Goal: Information Seeking & Learning: Compare options

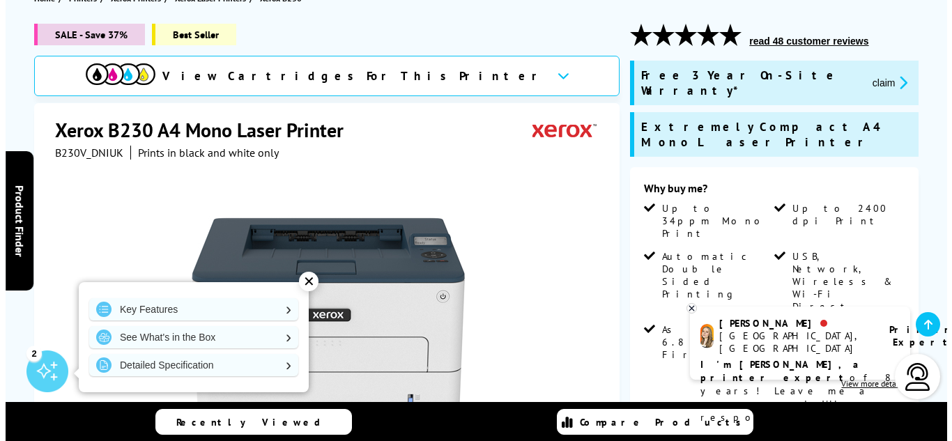
scroll to position [187, 0]
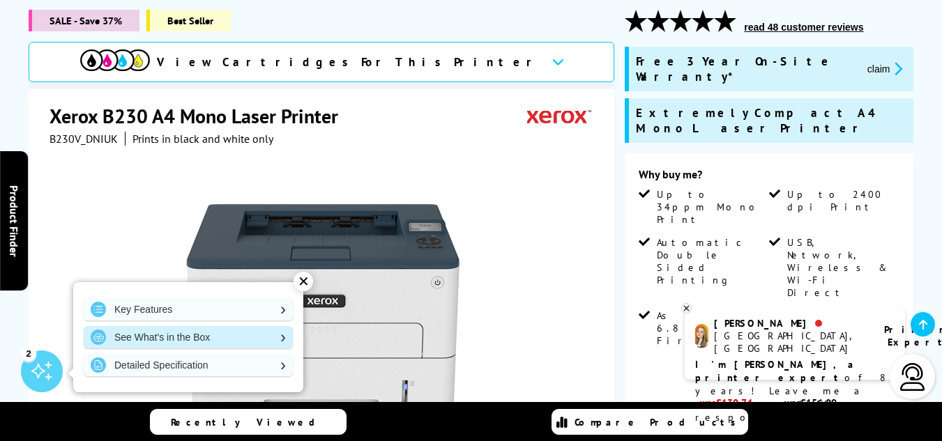
click at [154, 335] on link "See What's in the Box" at bounding box center [188, 337] width 209 height 22
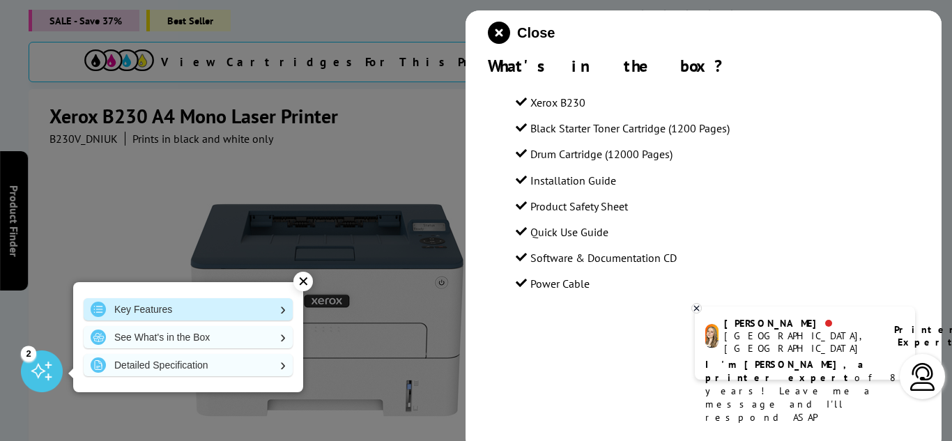
click at [161, 307] on link "Key Features" at bounding box center [188, 309] width 209 height 22
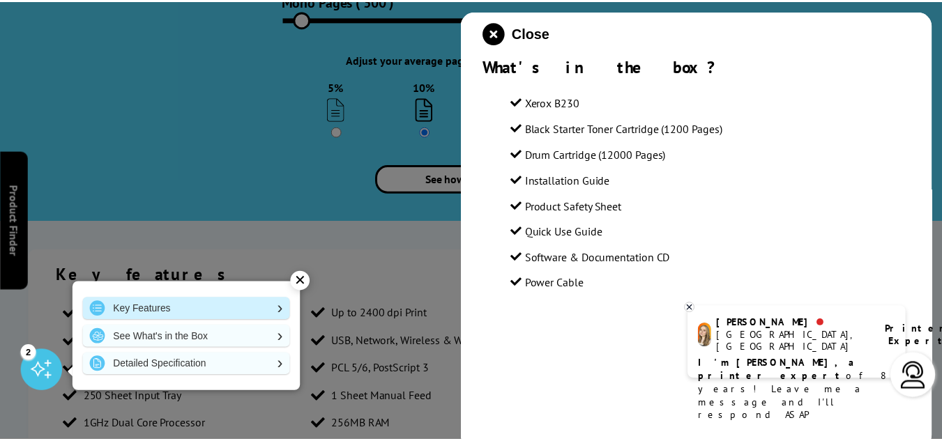
scroll to position [1871, 0]
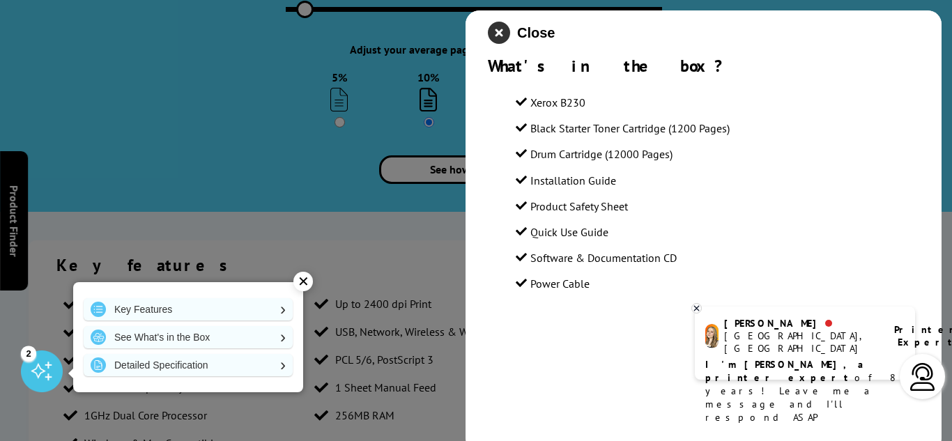
click at [500, 24] on icon "close modal" at bounding box center [499, 33] width 22 height 22
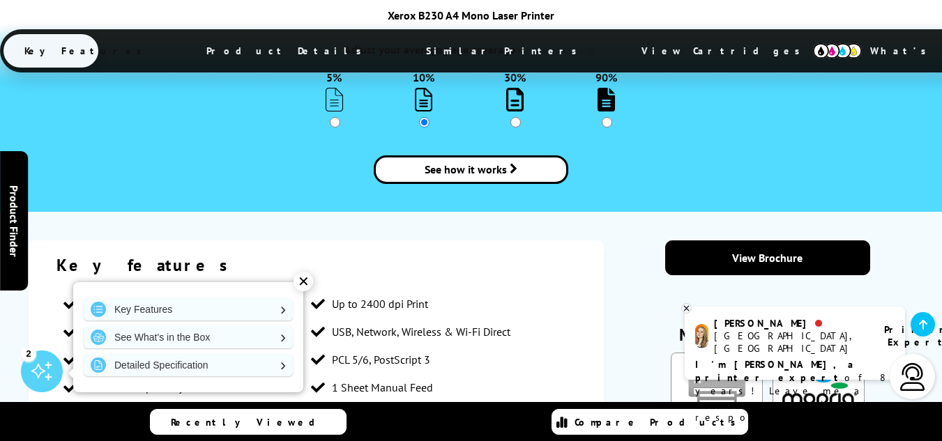
scroll to position [1842, 0]
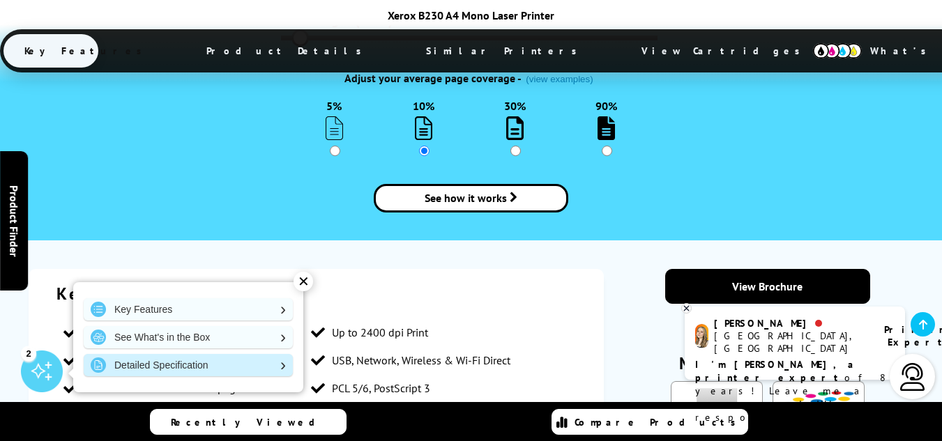
click at [185, 360] on link "Detailed Specification" at bounding box center [188, 365] width 209 height 22
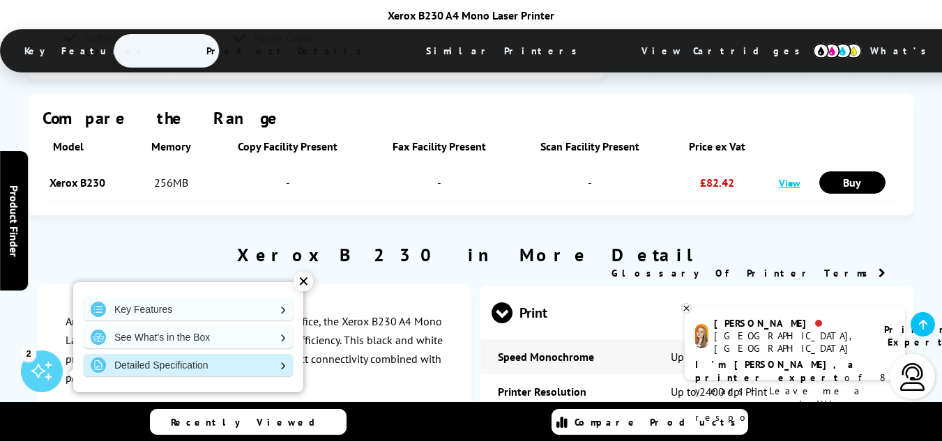
scroll to position [2610, 0]
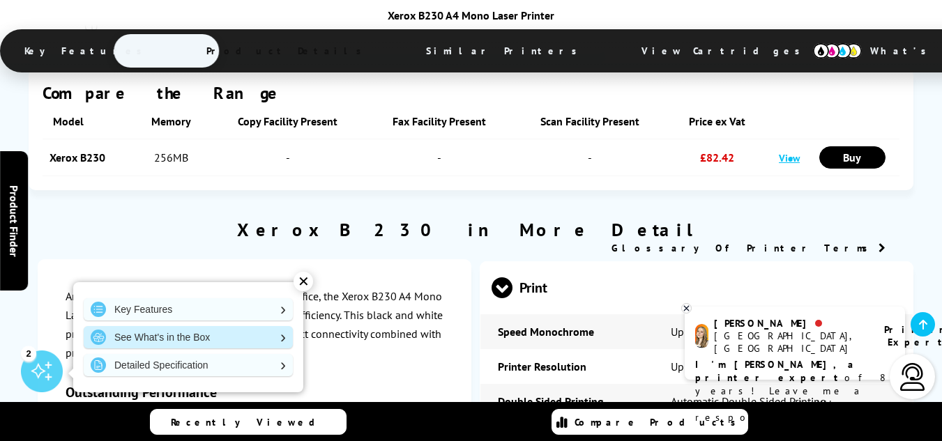
click at [189, 335] on link "See What's in the Box" at bounding box center [188, 337] width 209 height 22
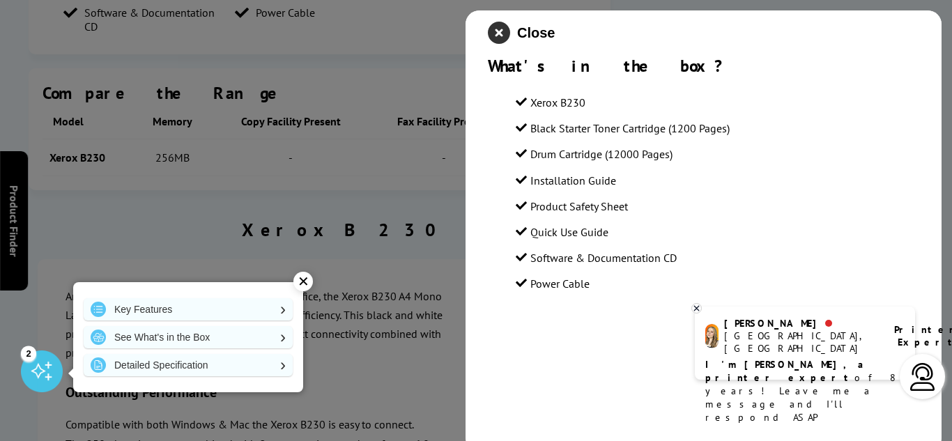
click at [494, 31] on icon "close modal" at bounding box center [499, 33] width 22 height 22
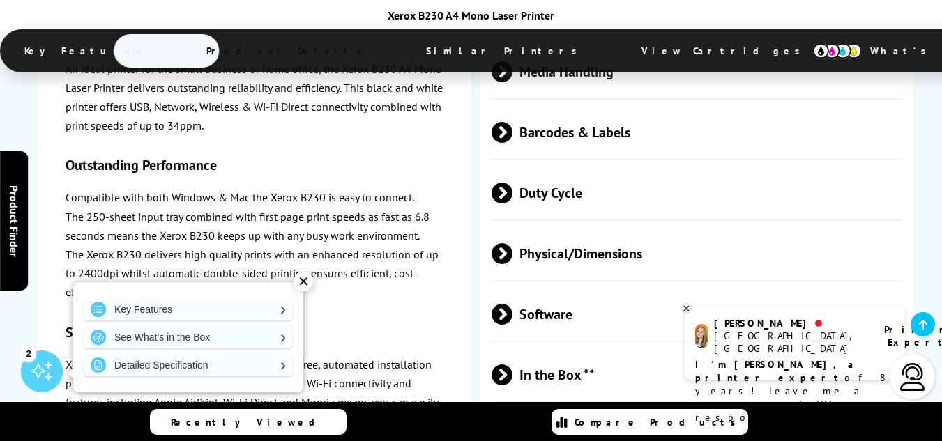
scroll to position [3368, 0]
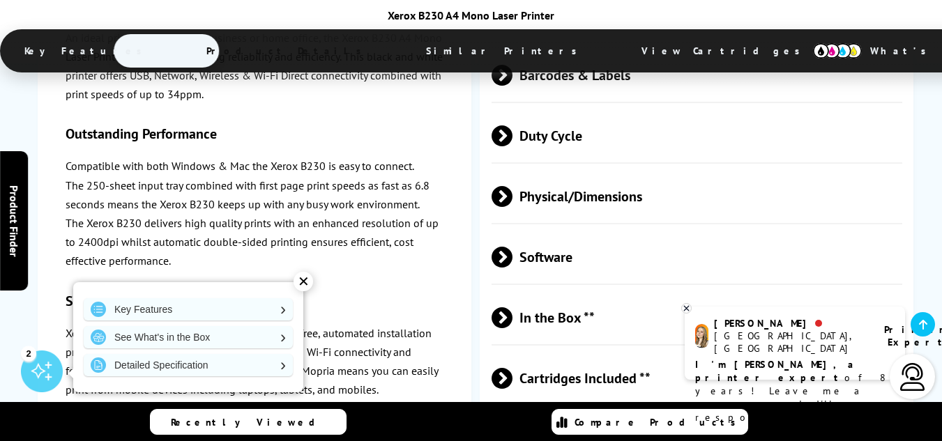
click at [567, 353] on span "Cartridges Included **" at bounding box center [696, 379] width 411 height 52
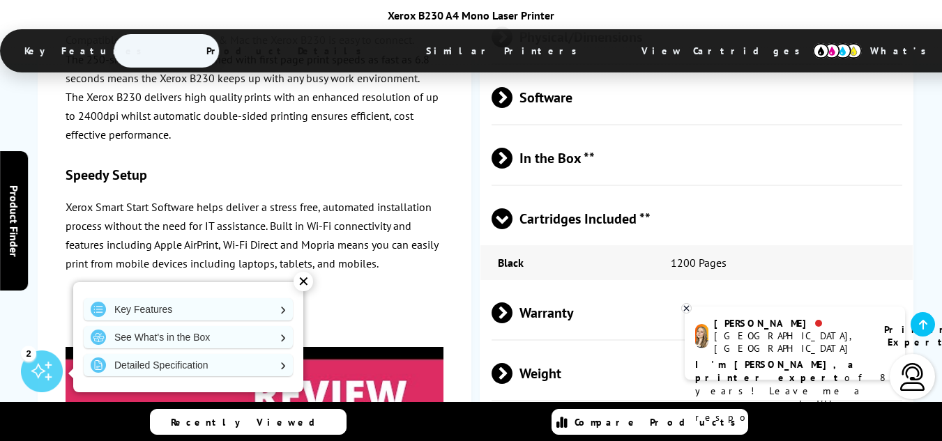
scroll to position [3541, 0]
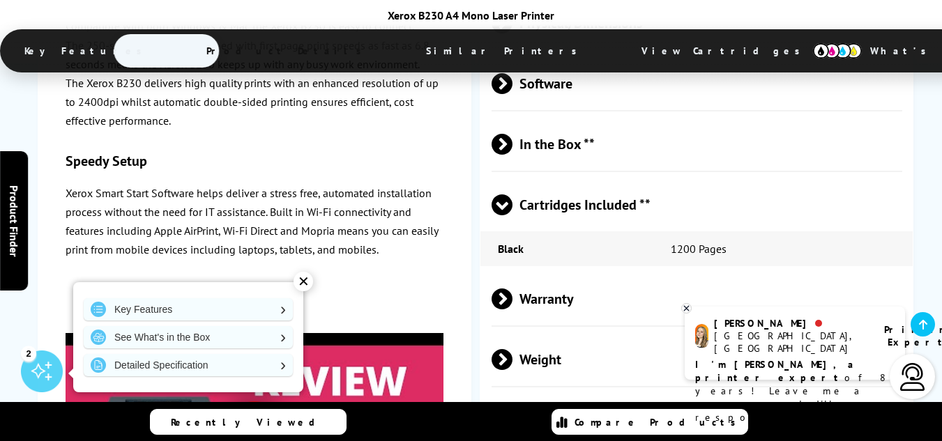
click at [544, 395] on span "Dimensions" at bounding box center [696, 421] width 411 height 52
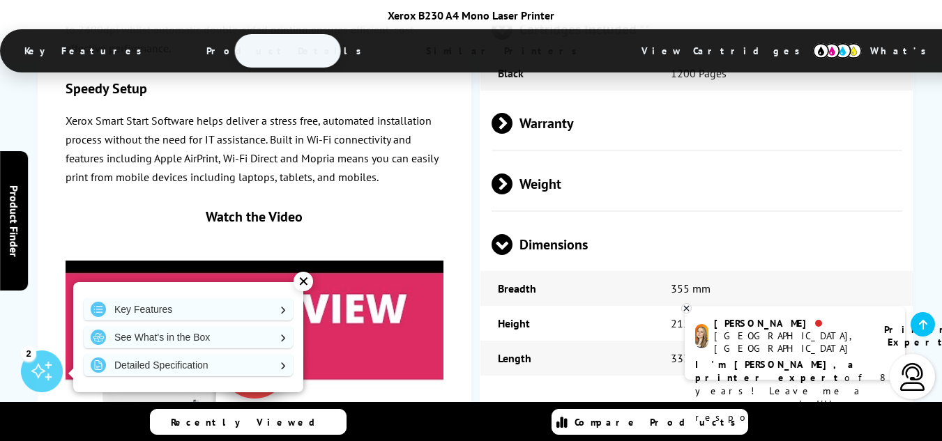
scroll to position [3790, 0]
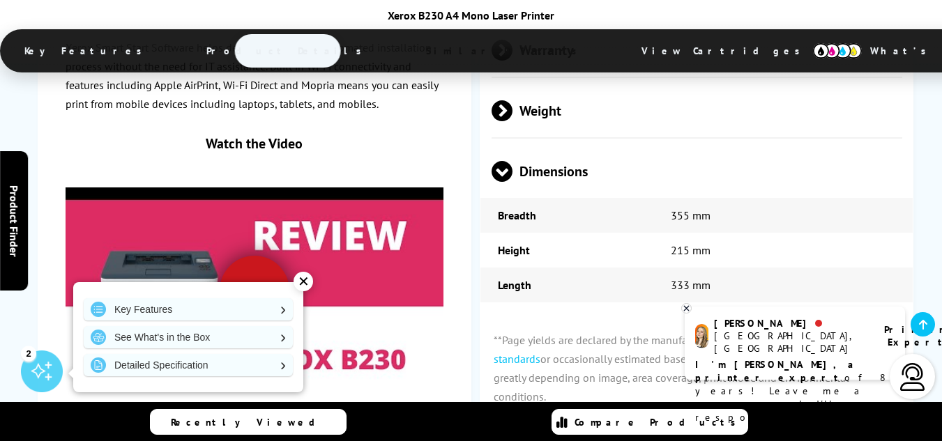
click at [245, 255] on div at bounding box center [255, 290] width 70 height 70
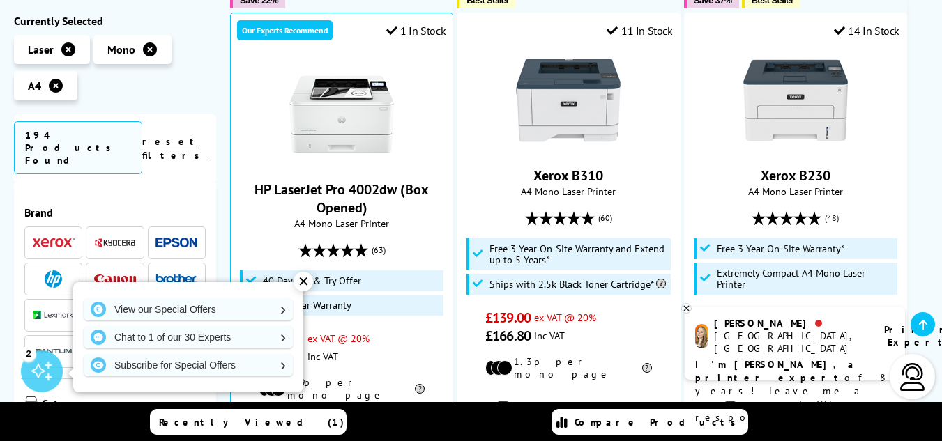
scroll to position [1034, 0]
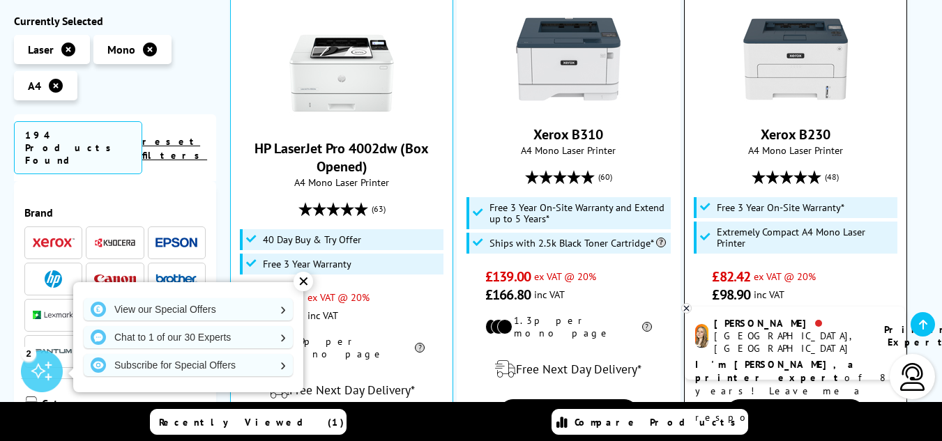
click at [787, 170] on icon at bounding box center [786, 177] width 14 height 14
click at [790, 170] on icon at bounding box center [786, 177] width 14 height 14
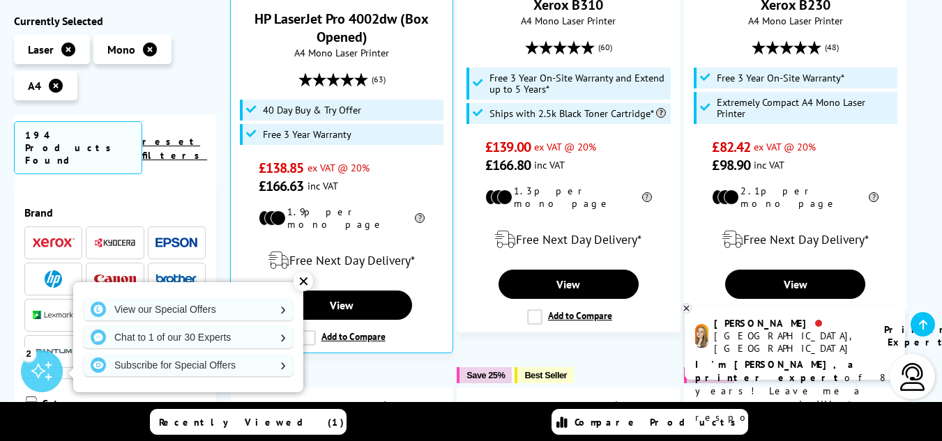
scroll to position [1204, 0]
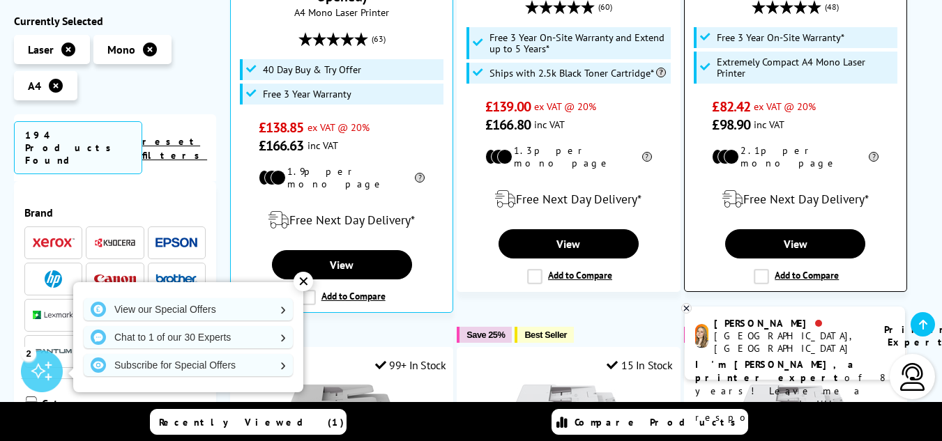
click at [763, 269] on label "Add to Compare" at bounding box center [795, 276] width 85 height 15
click at [0, 0] on input "Add to Compare" at bounding box center [0, 0] width 0 height 0
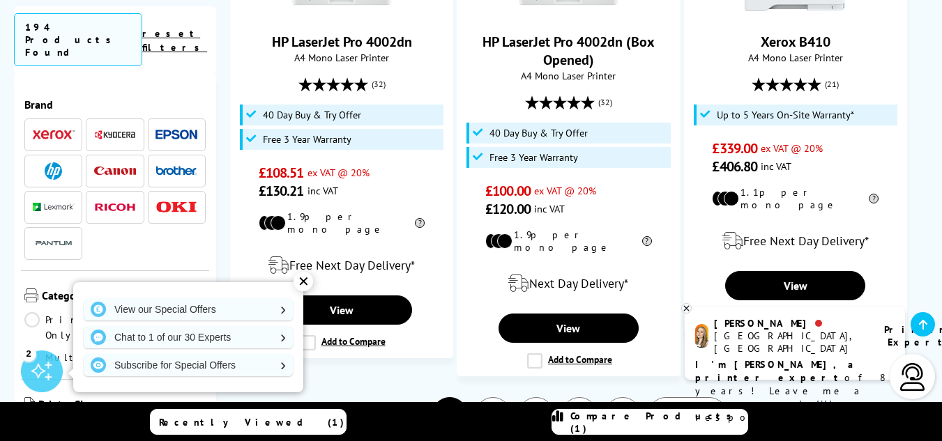
scroll to position [2272, 0]
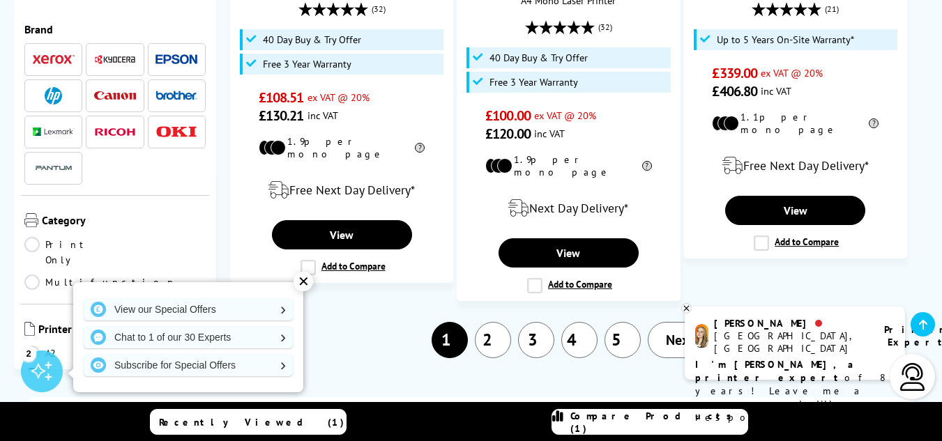
click at [692, 331] on span "Next" at bounding box center [680, 340] width 29 height 18
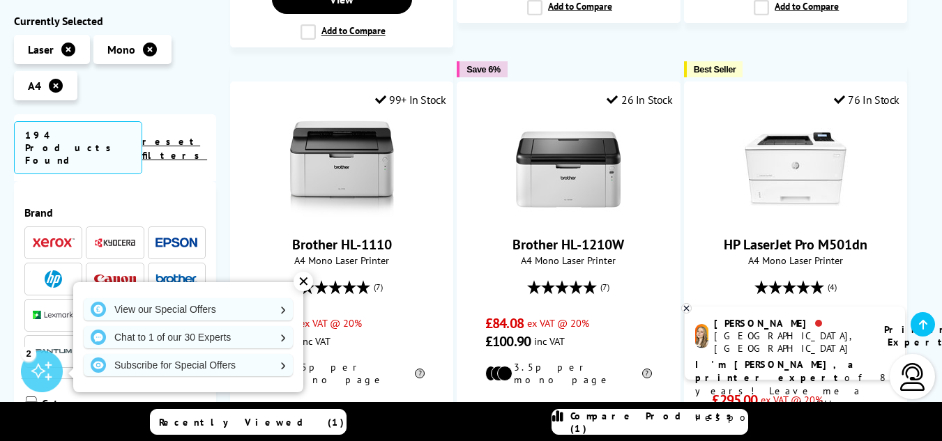
scroll to position [1986, 0]
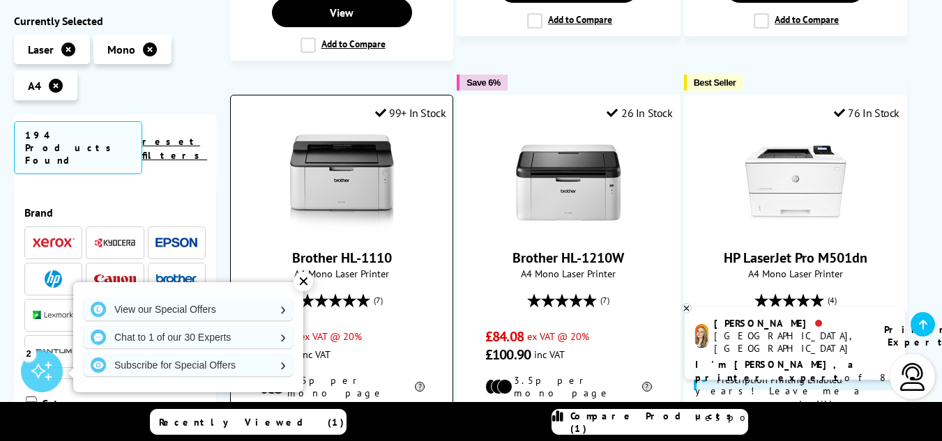
click at [349, 130] on img at bounding box center [341, 182] width 105 height 105
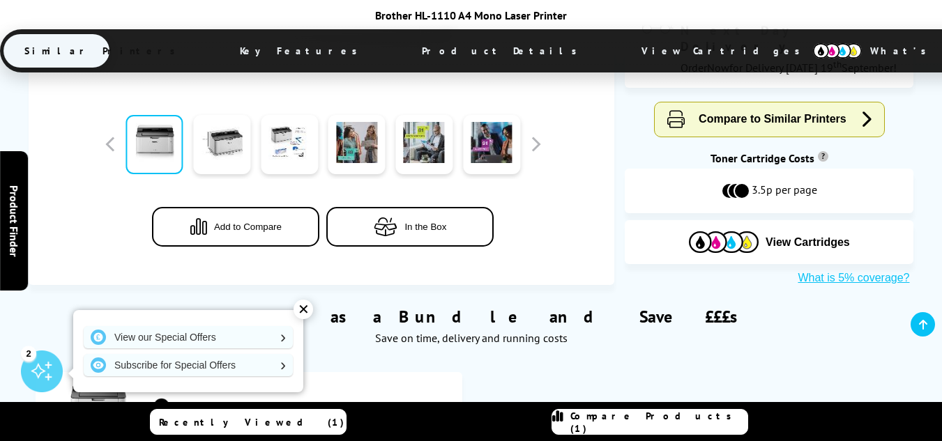
scroll to position [512, 0]
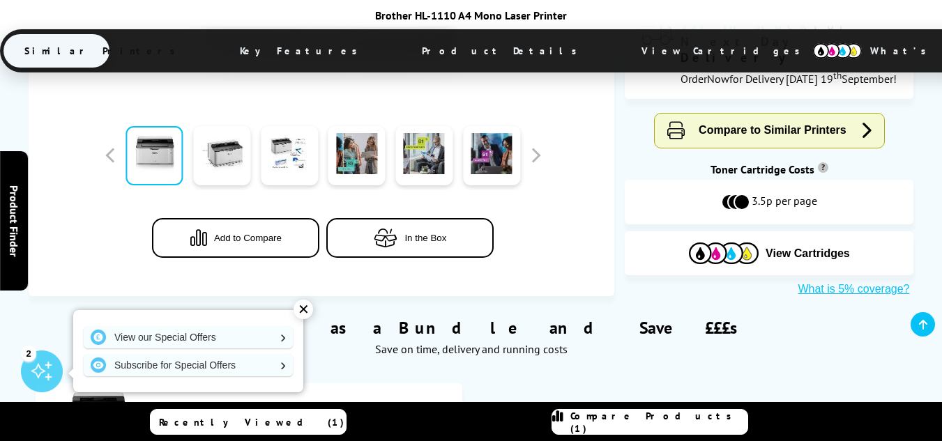
click at [425, 233] on span "In the Box" at bounding box center [425, 238] width 42 height 10
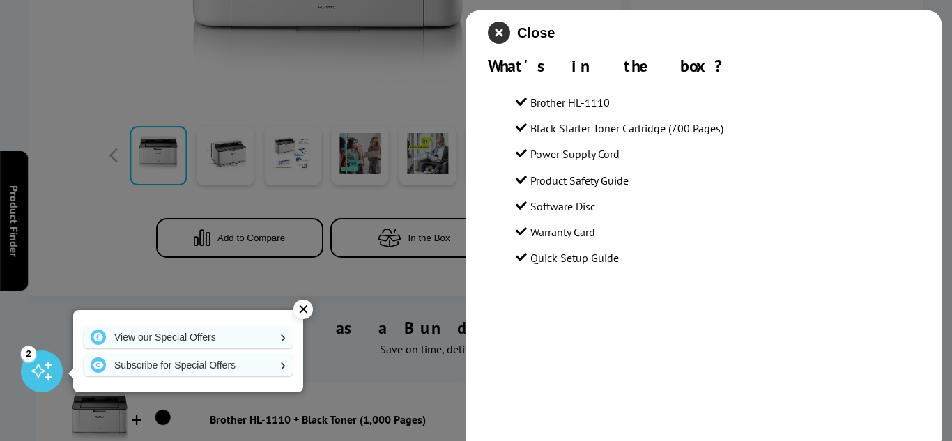
click at [503, 29] on icon "close modal" at bounding box center [499, 33] width 22 height 22
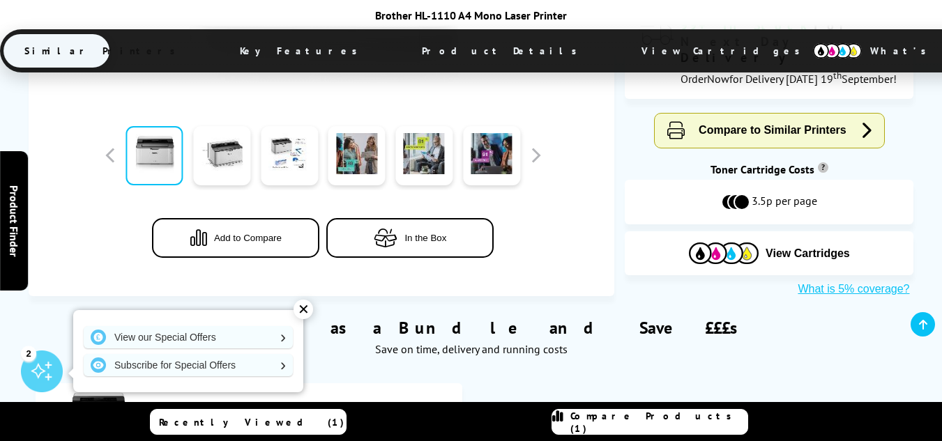
click at [231, 236] on span "Add to Compare" at bounding box center [248, 238] width 68 height 10
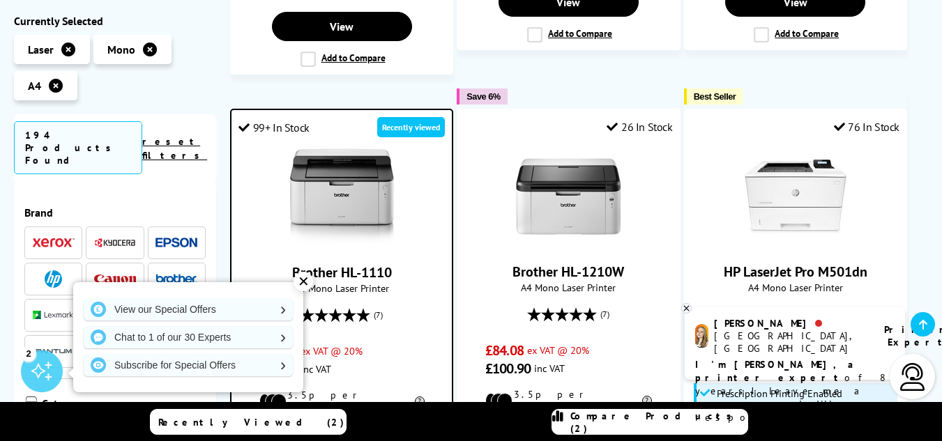
scroll to position [1966, 0]
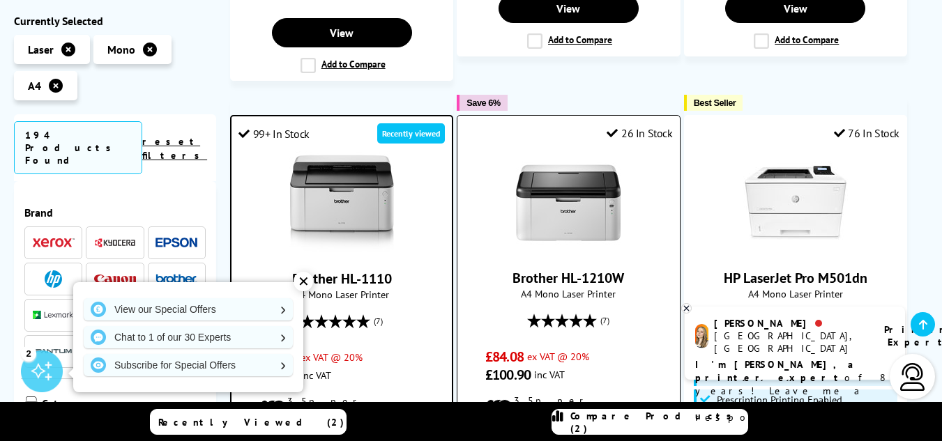
click at [563, 314] on icon at bounding box center [562, 321] width 14 height 14
click at [551, 151] on img at bounding box center [568, 203] width 105 height 105
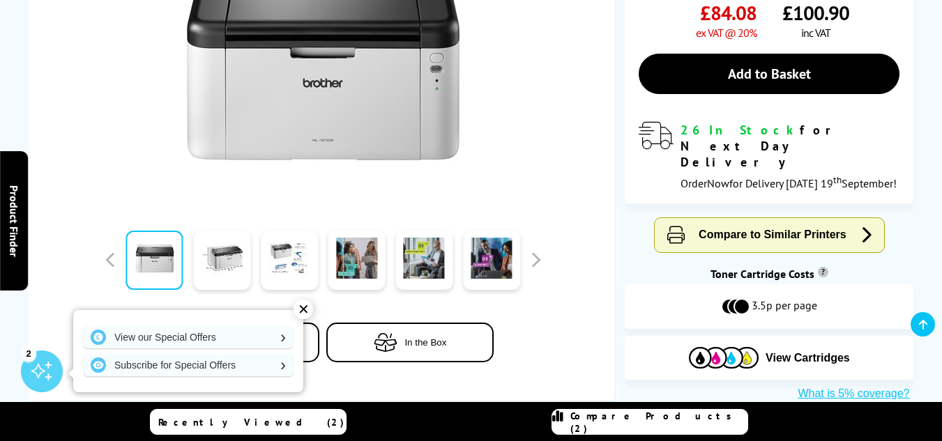
scroll to position [576, 0]
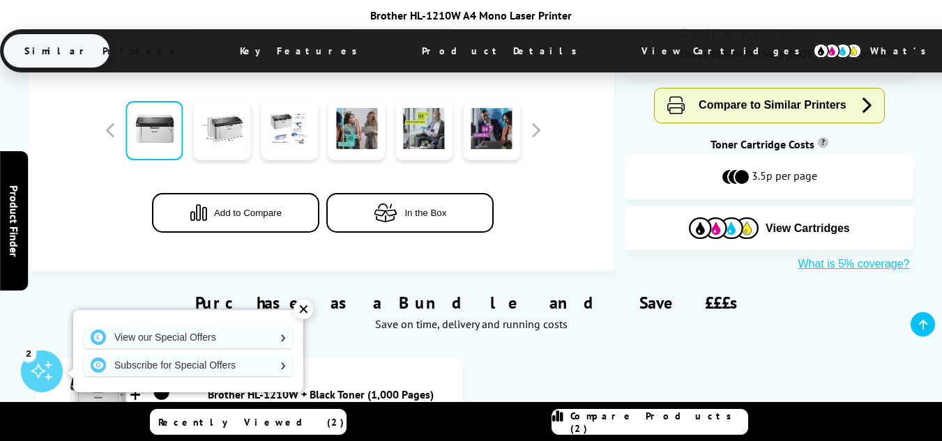
click at [411, 208] on span "In the Box" at bounding box center [425, 213] width 42 height 10
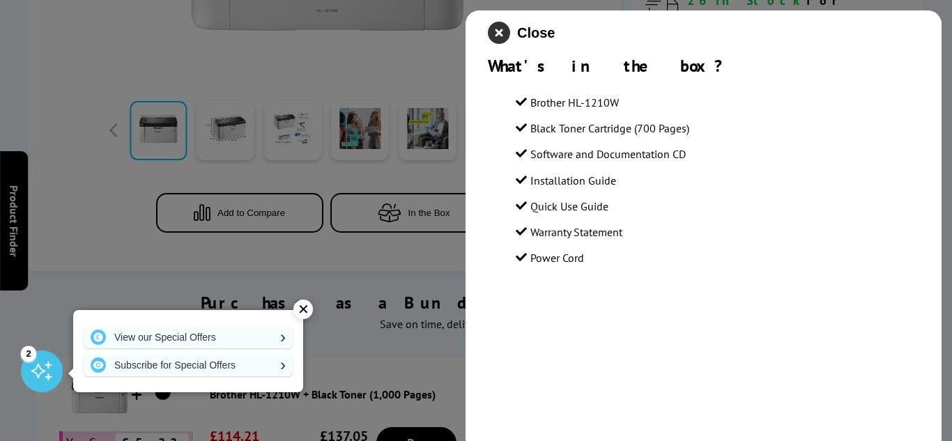
click at [499, 30] on icon "close modal" at bounding box center [499, 33] width 22 height 22
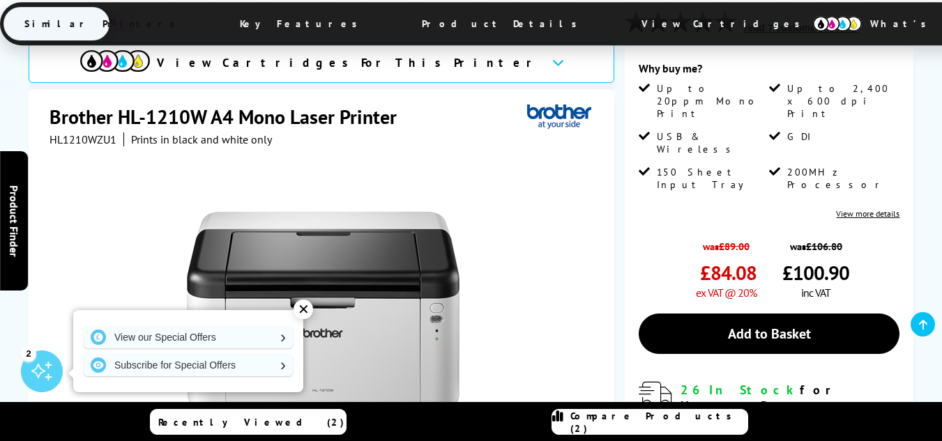
scroll to position [128, 0]
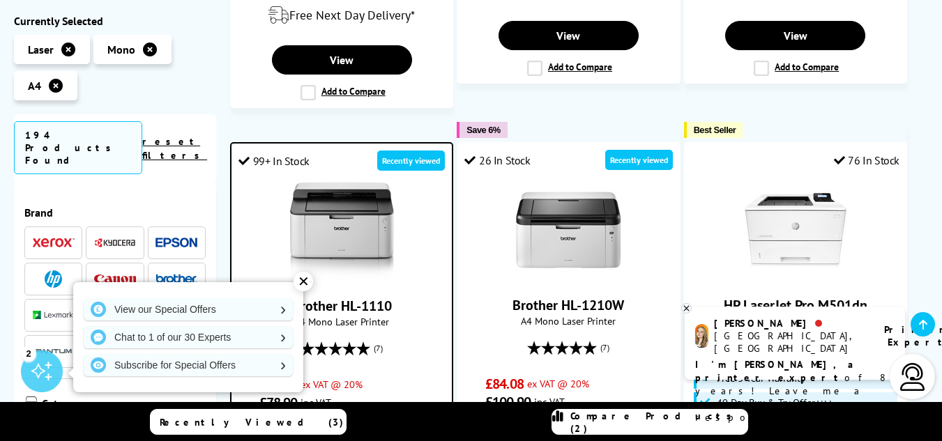
scroll to position [1925, 0]
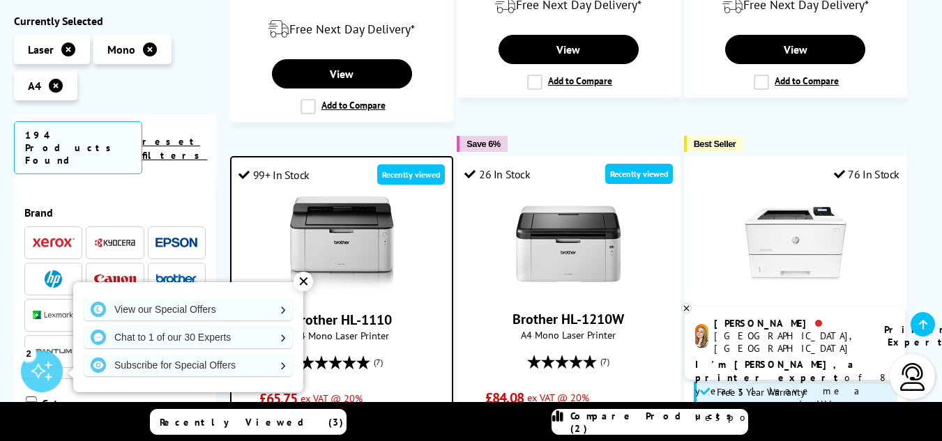
click at [307, 192] on img at bounding box center [341, 244] width 105 height 105
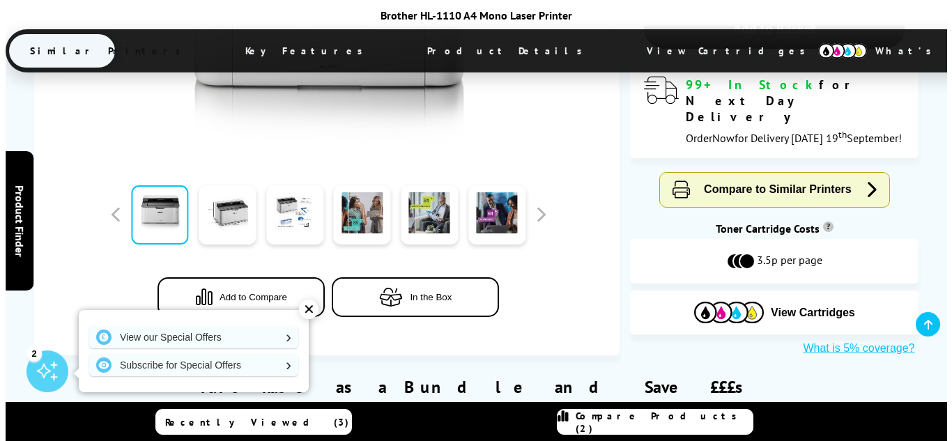
scroll to position [569, 0]
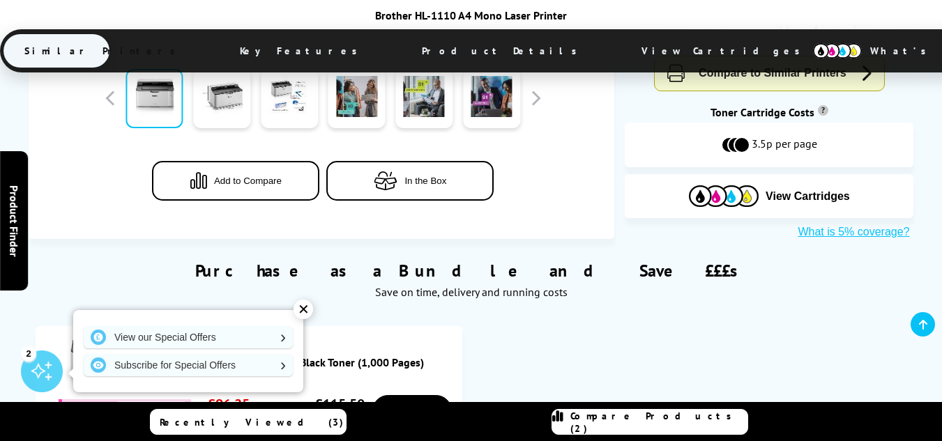
click at [399, 177] on button "In the Box" at bounding box center [409, 181] width 167 height 40
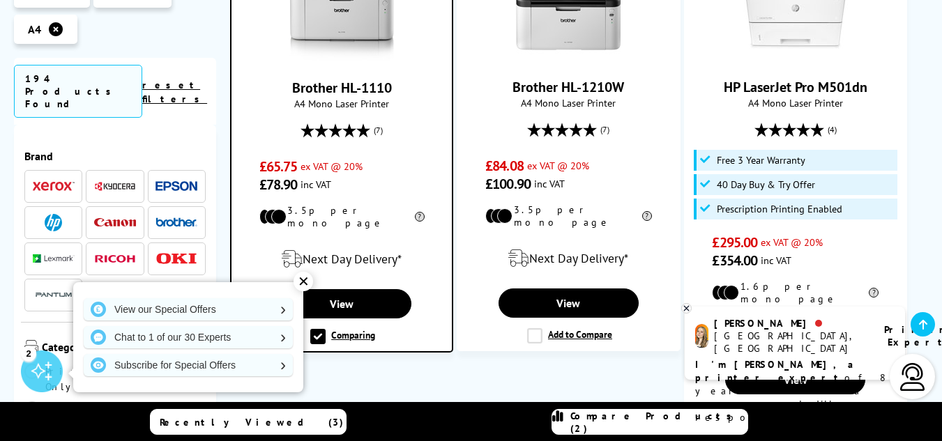
scroll to position [2205, 0]
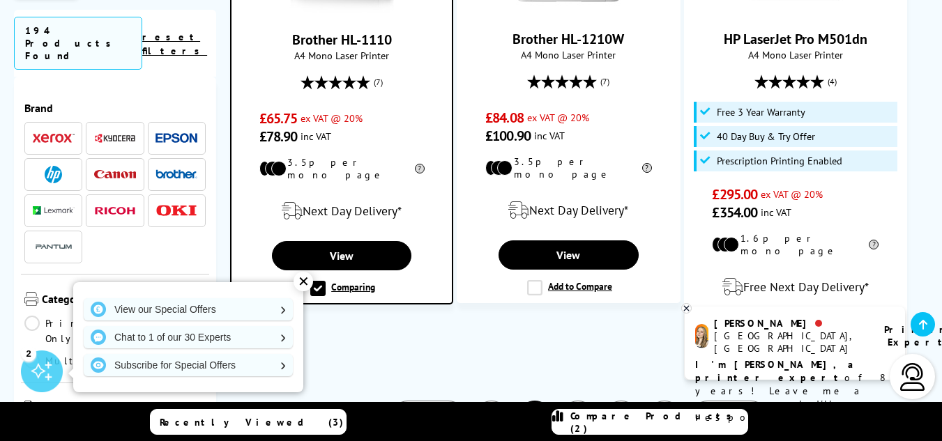
click at [316, 281] on label "Comparing" at bounding box center [342, 288] width 65 height 15
click at [0, 0] on _footer "Comparing" at bounding box center [0, 0] width 0 height 0
click at [316, 281] on label "Comparing" at bounding box center [342, 288] width 65 height 15
click at [0, 0] on _footer "Comparing" at bounding box center [0, 0] width 0 height 0
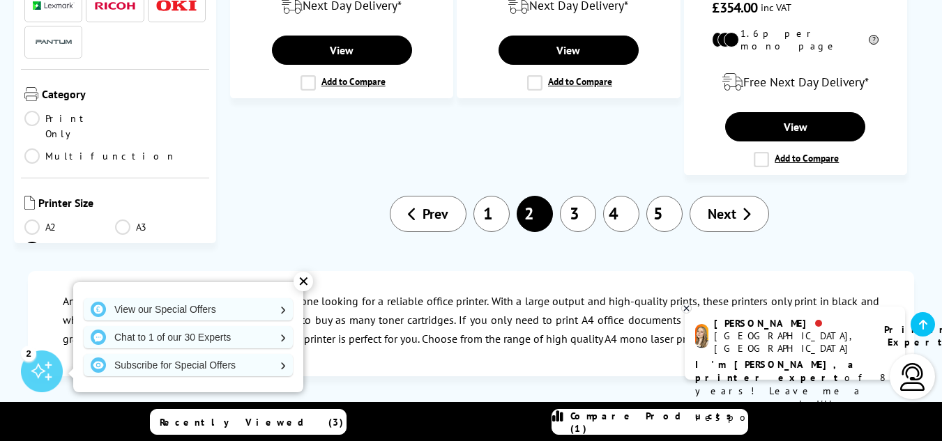
scroll to position [2458, 0]
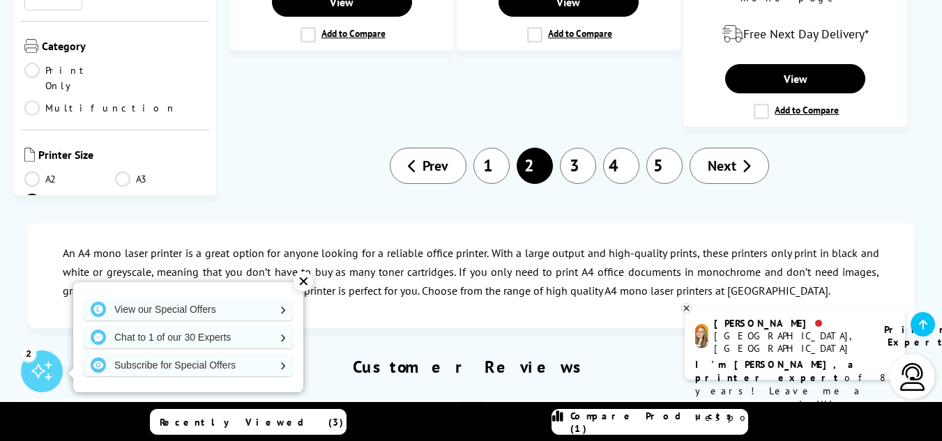
click at [581, 148] on link "3" at bounding box center [578, 166] width 36 height 36
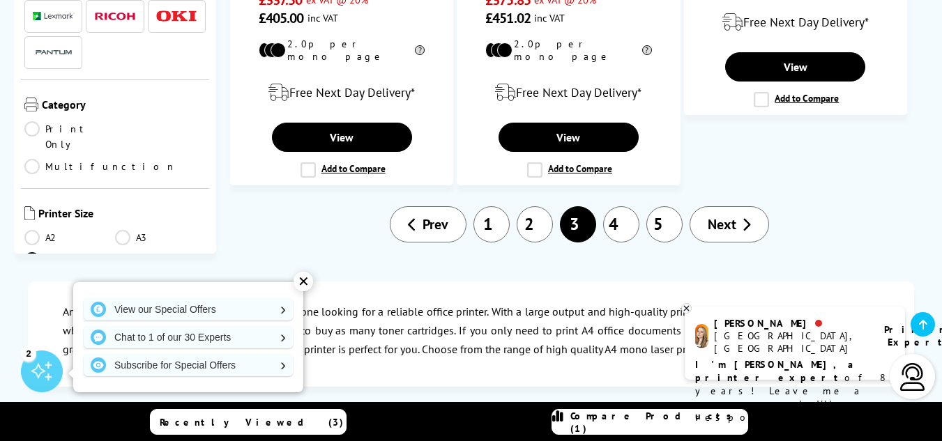
scroll to position [2338, 0]
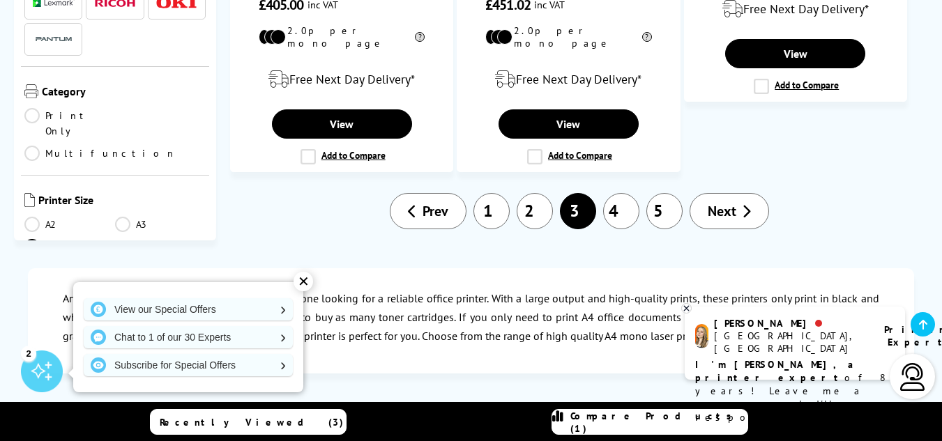
click at [618, 193] on link "4" at bounding box center [621, 211] width 36 height 36
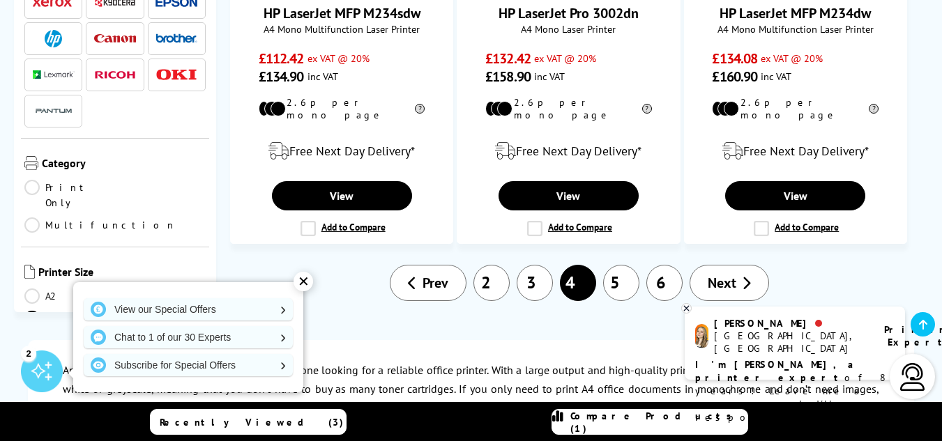
scroll to position [2068, 0]
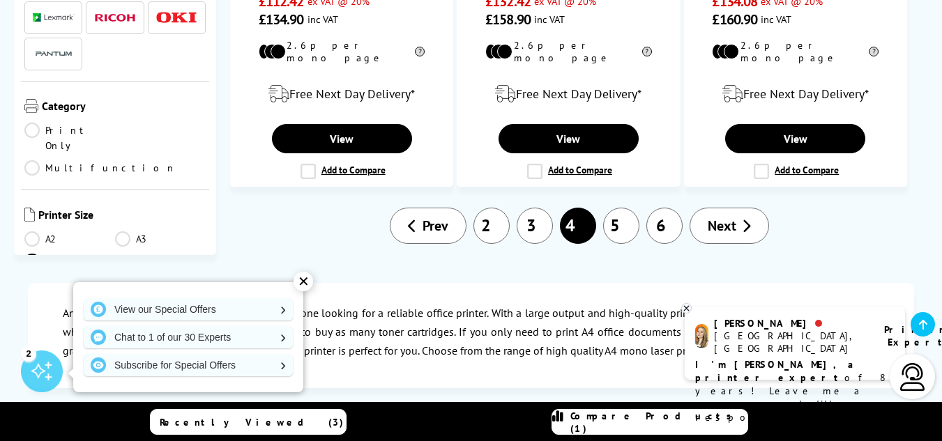
click at [621, 208] on link "5" at bounding box center [621, 226] width 36 height 36
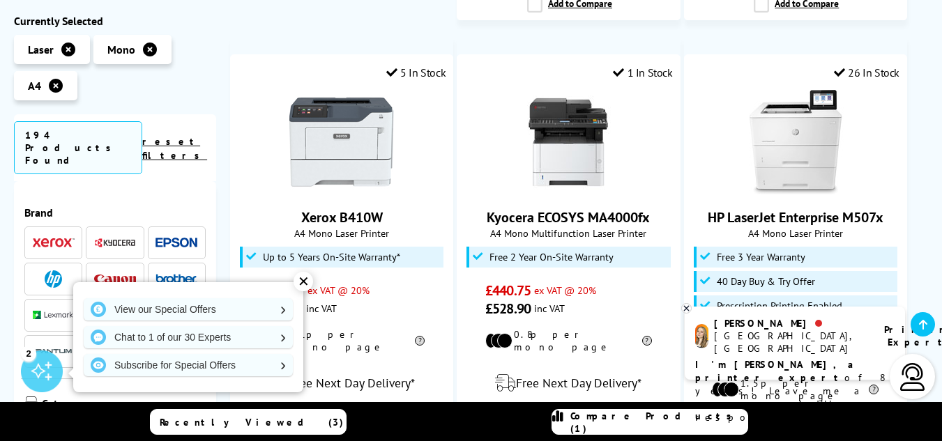
scroll to position [2108, 0]
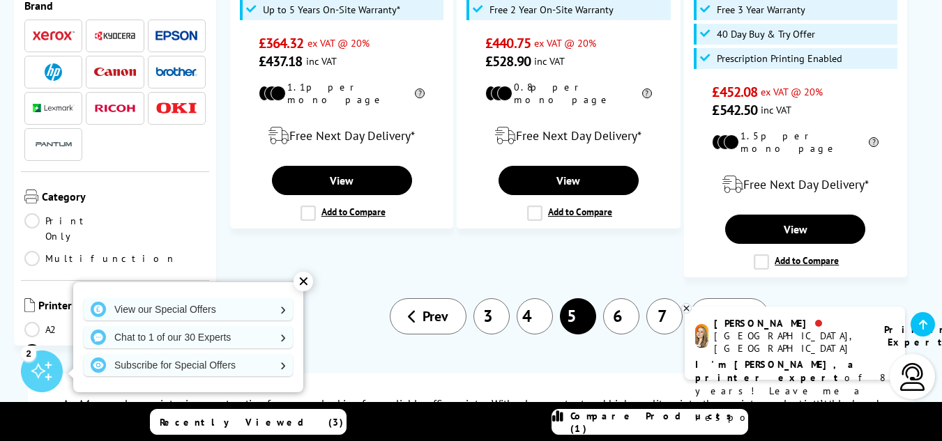
click at [438, 307] on span "Prev" at bounding box center [435, 316] width 26 height 18
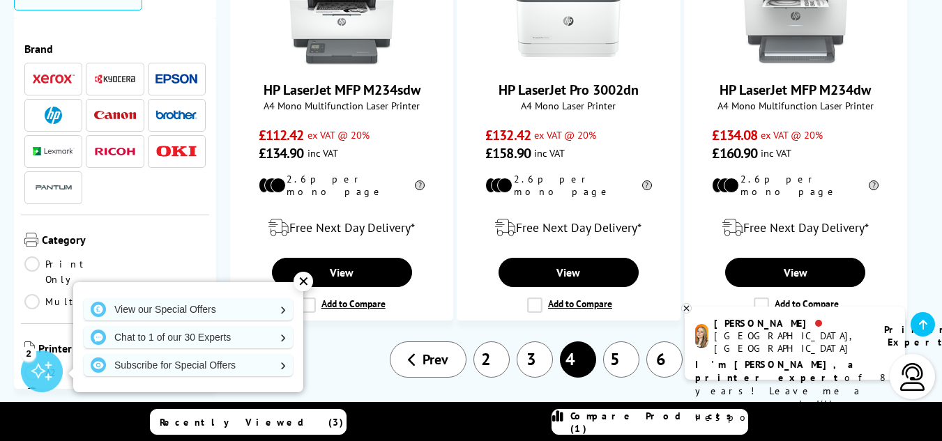
scroll to position [1921, 0]
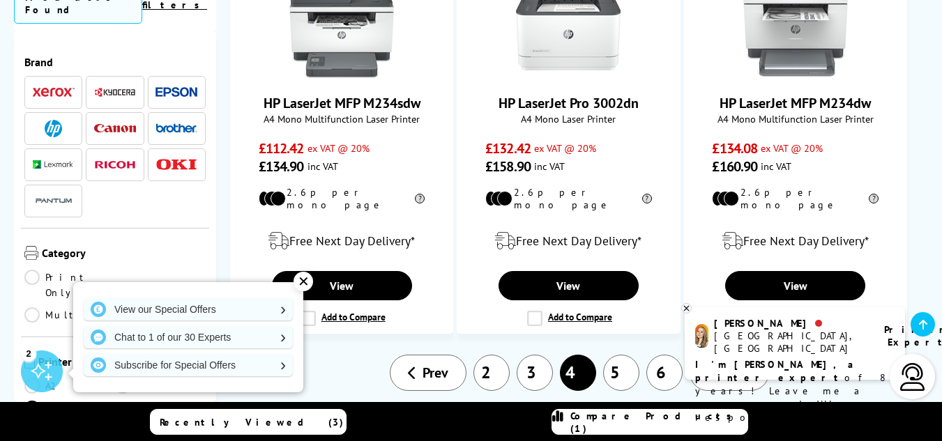
click at [416, 366] on icon at bounding box center [412, 373] width 9 height 14
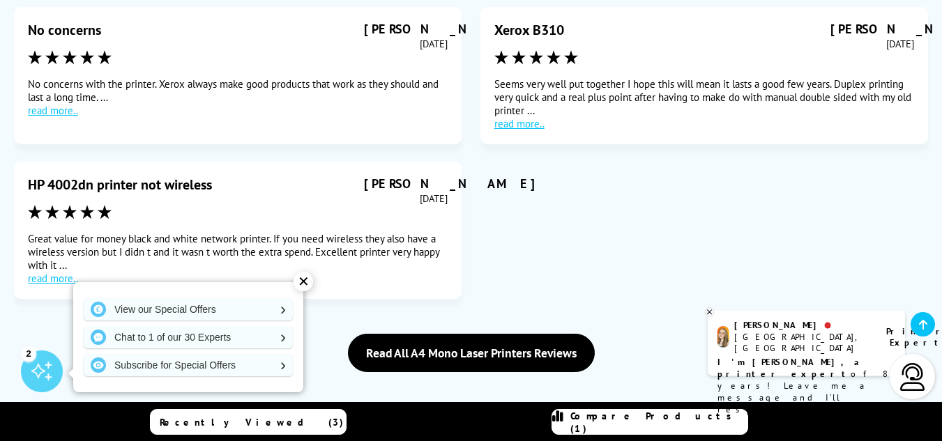
scroll to position [2742, 0]
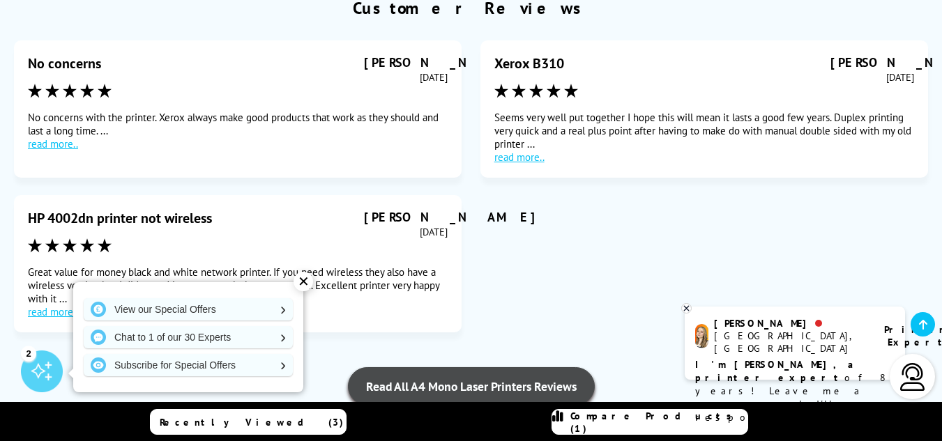
click at [452, 367] on link "Read All A4 Mono Laser Printers Reviews" at bounding box center [471, 386] width 247 height 38
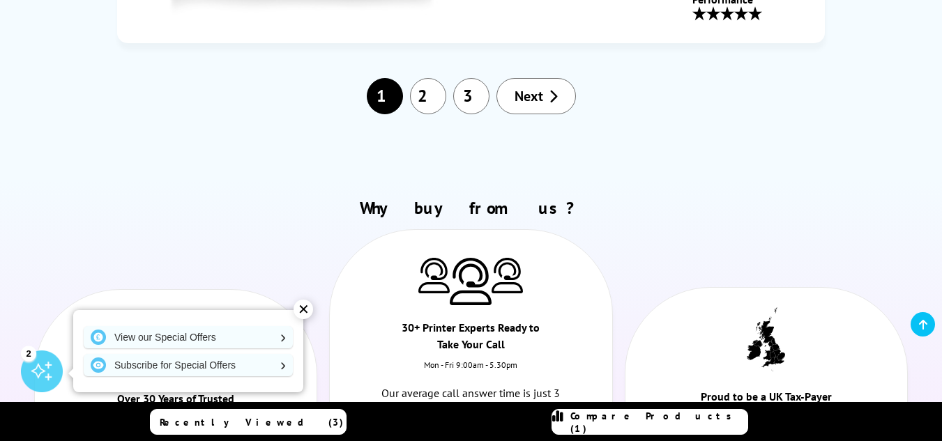
scroll to position [5113, 0]
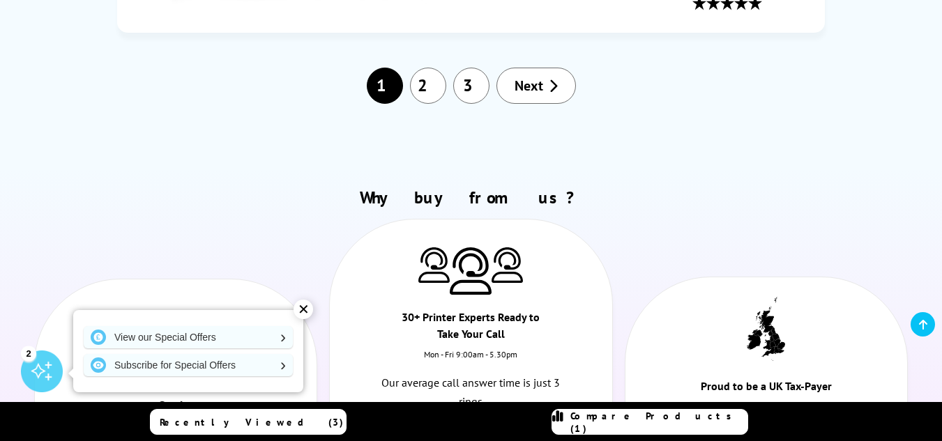
click at [539, 77] on span "Next" at bounding box center [528, 86] width 29 height 18
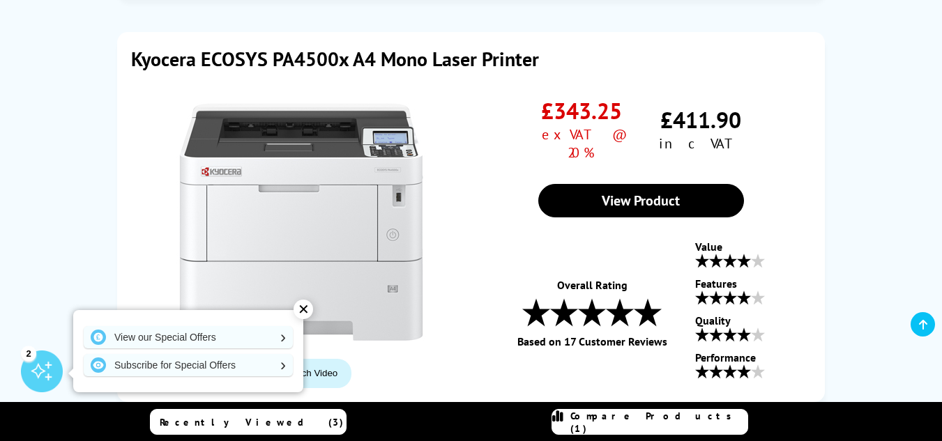
scroll to position [4781, 0]
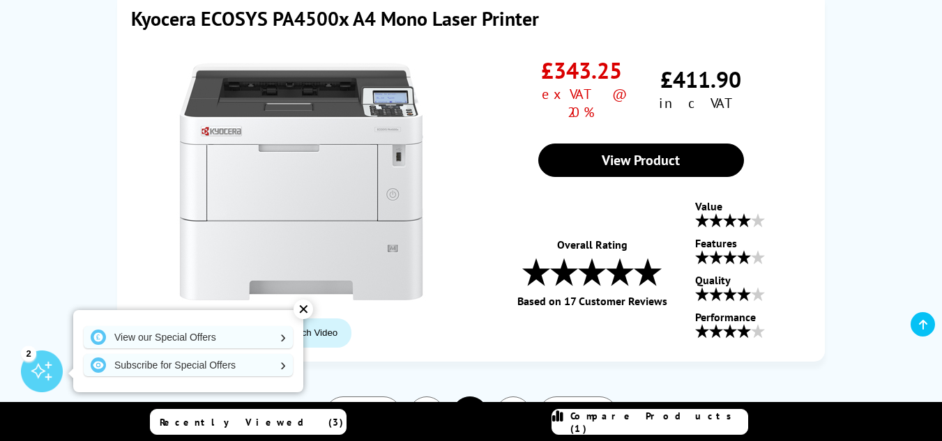
click at [581, 406] on span "Next" at bounding box center [570, 415] width 29 height 18
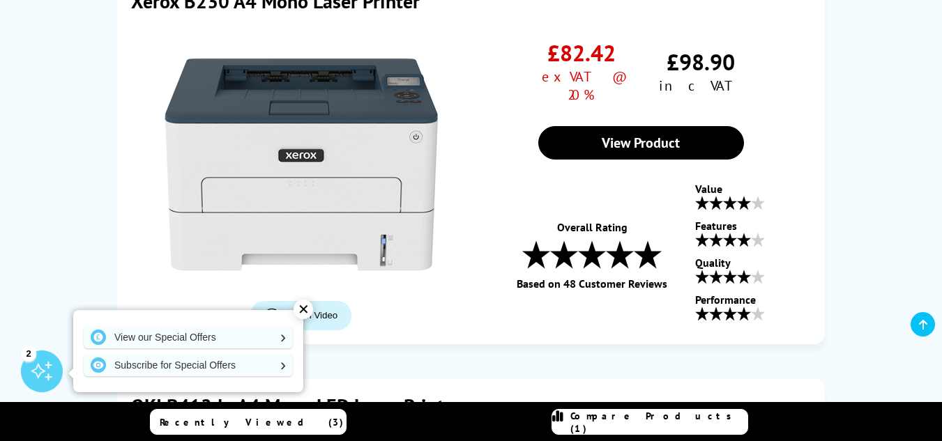
scroll to position [2356, 0]
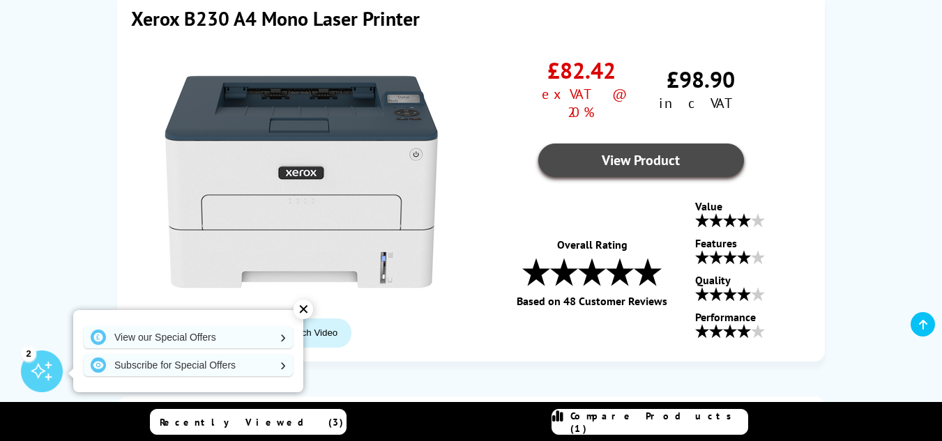
click at [639, 144] on link "View Product" at bounding box center [641, 160] width 206 height 33
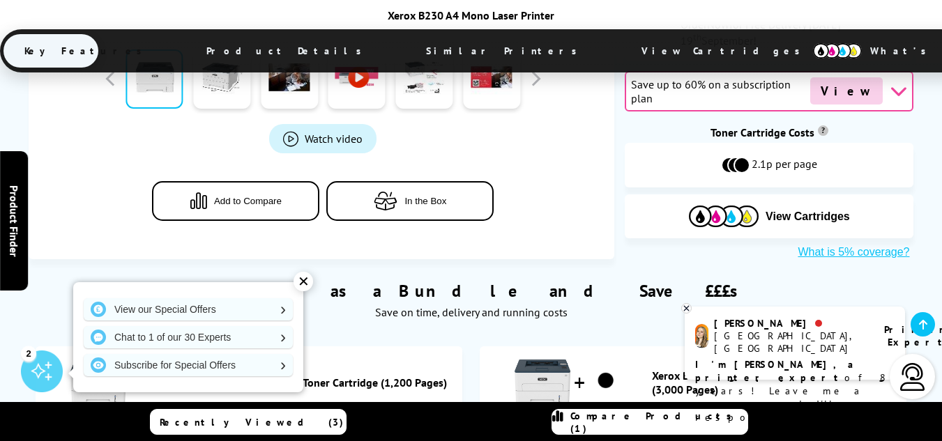
scroll to position [631, 0]
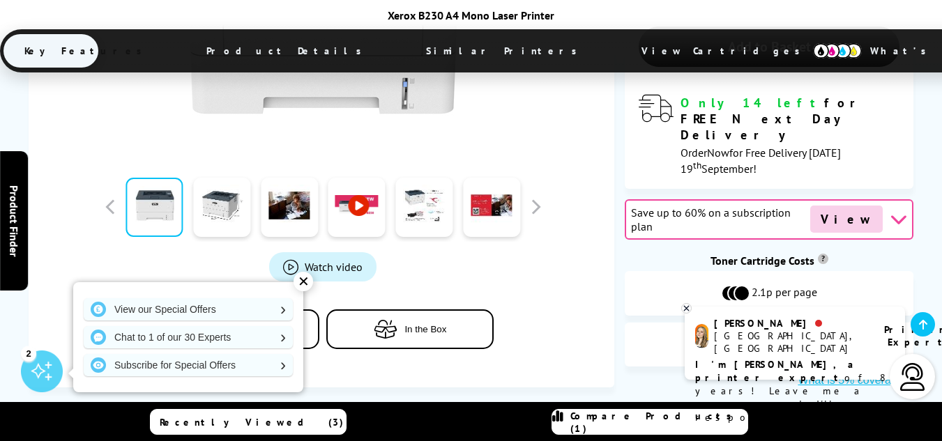
click at [431, 324] on span "In the Box" at bounding box center [425, 329] width 42 height 10
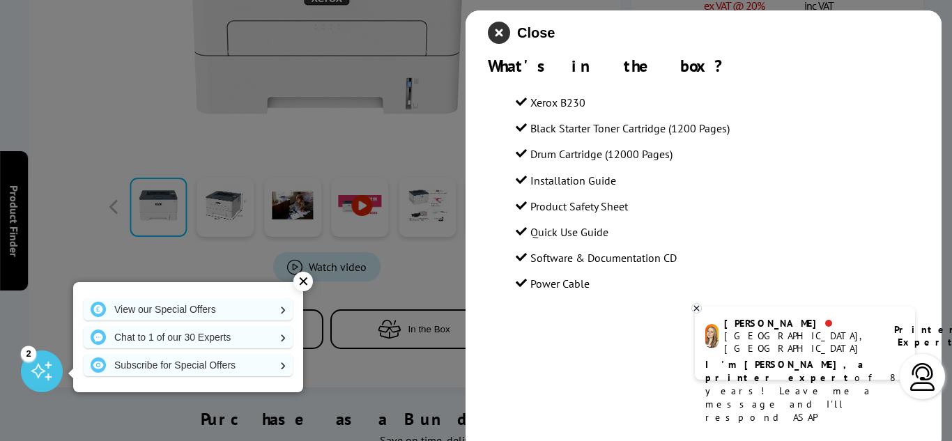
click at [497, 31] on icon "close modal" at bounding box center [499, 33] width 22 height 22
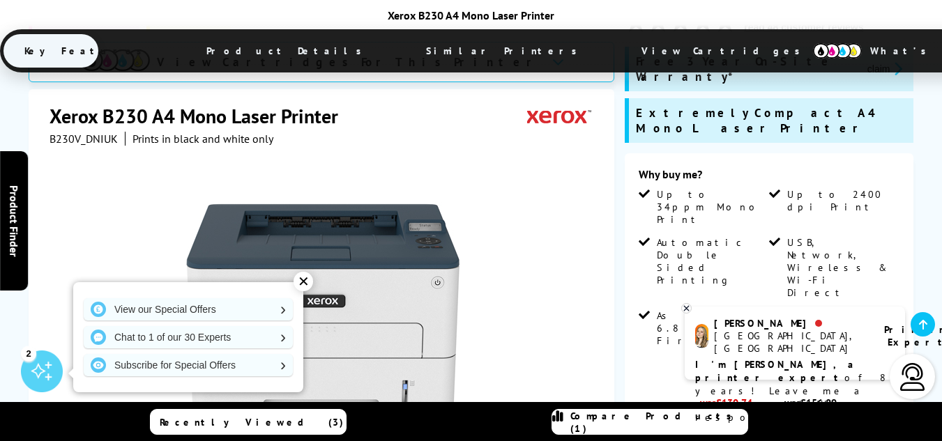
scroll to position [130, 0]
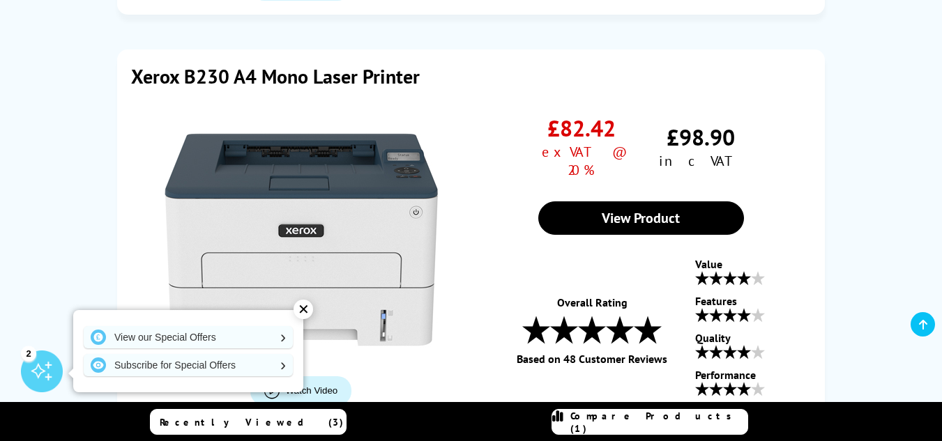
scroll to position [2289, 0]
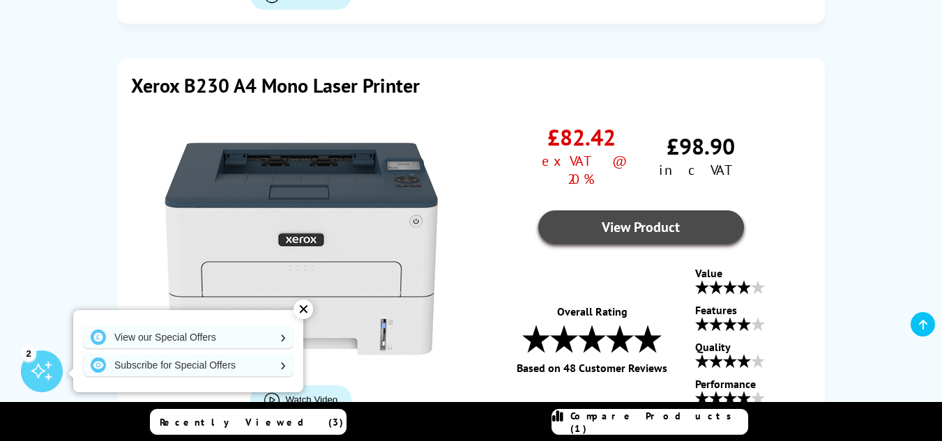
click at [618, 210] on link "View Product" at bounding box center [641, 226] width 206 height 33
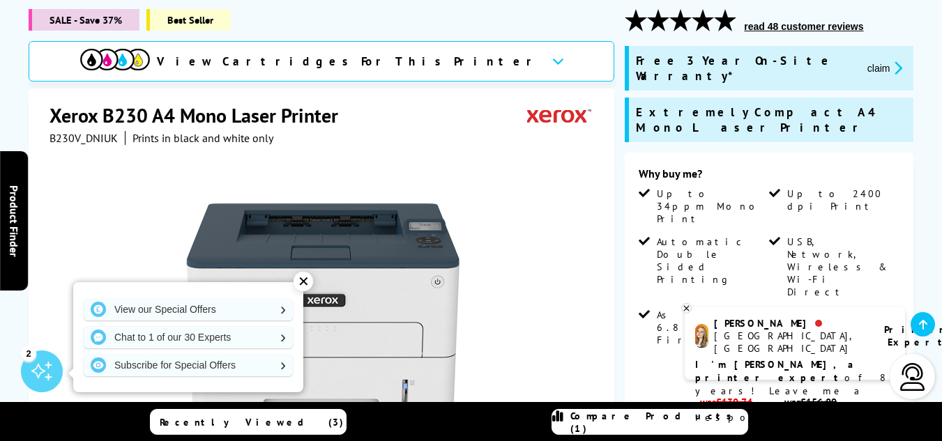
scroll to position [160, 0]
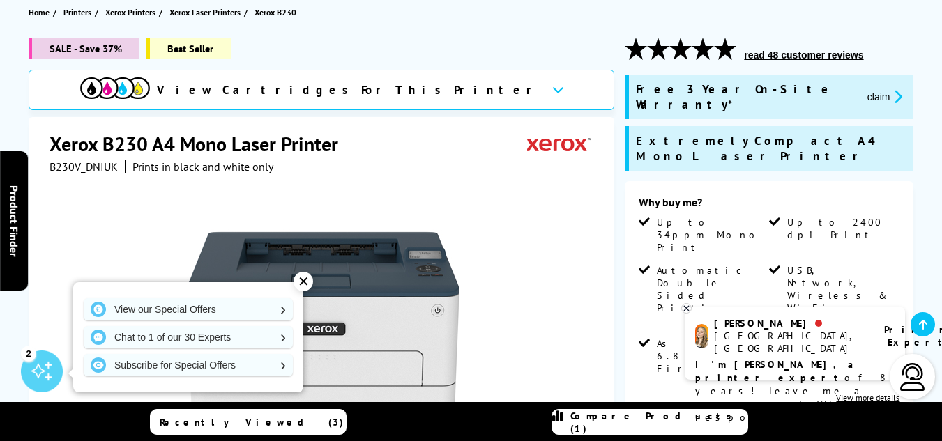
click at [795, 49] on button "read 48 customer reviews" at bounding box center [804, 55] width 128 height 13
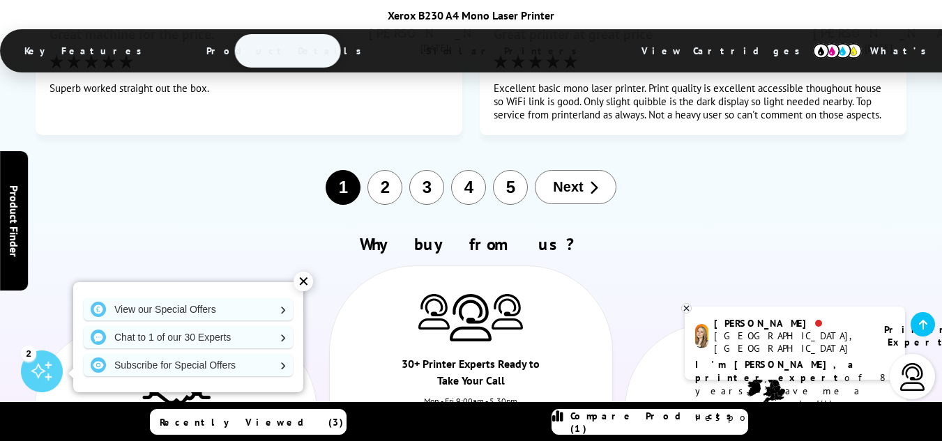
scroll to position [7831, 0]
